Goal: Transaction & Acquisition: Subscribe to service/newsletter

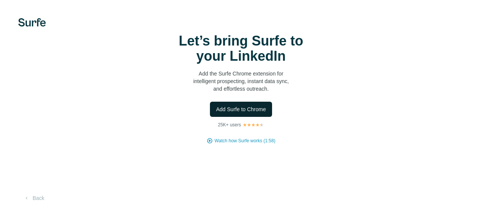
drag, startPoint x: 250, startPoint y: 109, endPoint x: 246, endPoint y: 108, distance: 4.7
click at [248, 108] on span "Add Surfe to Chrome" at bounding box center [241, 109] width 50 height 8
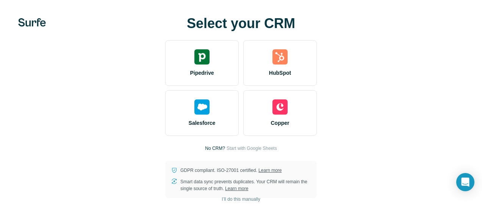
click at [409, 110] on div "Select your CRM Pipedrive HubSpot Salesforce Copper No CRM? Start with Google S…" at bounding box center [241, 107] width 452 height 182
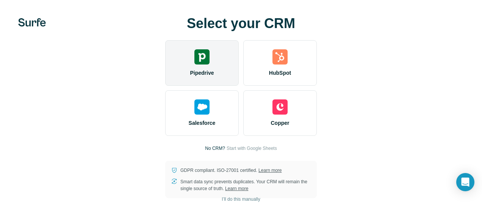
click at [201, 55] on img at bounding box center [202, 56] width 15 height 15
click at [210, 64] on div "Pipedrive" at bounding box center [202, 63] width 74 height 46
